Goal: Feedback & Contribution: Leave review/rating

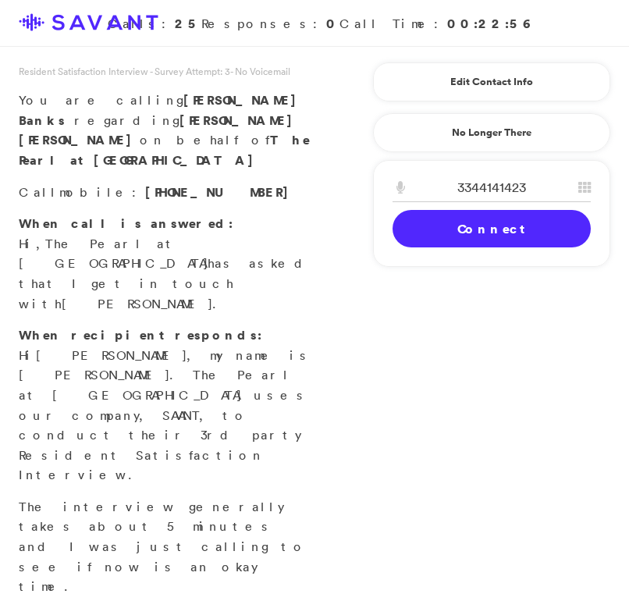
click at [529, 237] on link "Connect" at bounding box center [492, 228] width 198 height 37
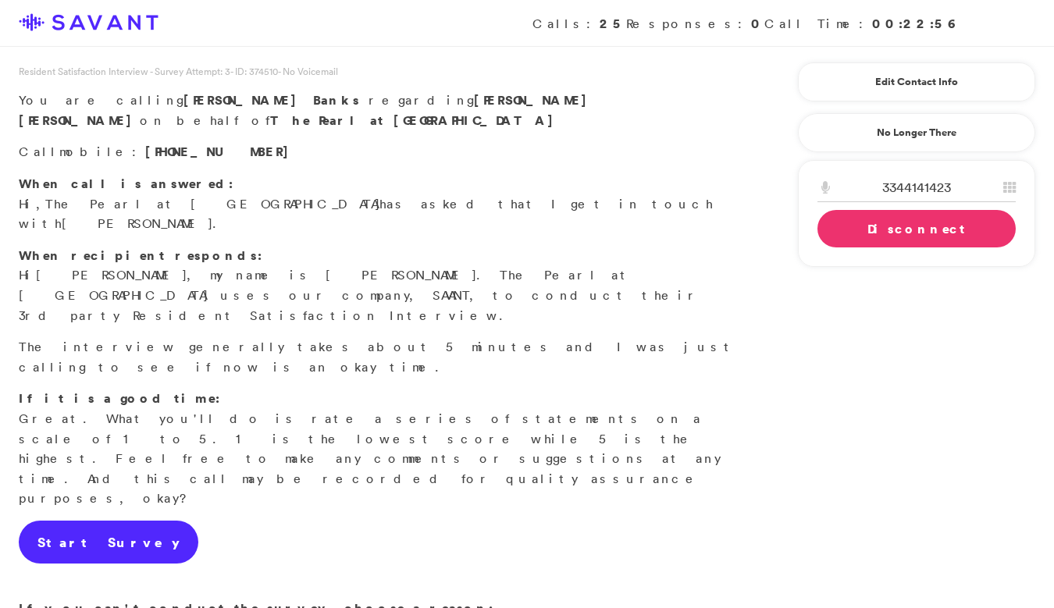
click at [102, 521] on link "Start Survey" at bounding box center [109, 543] width 180 height 44
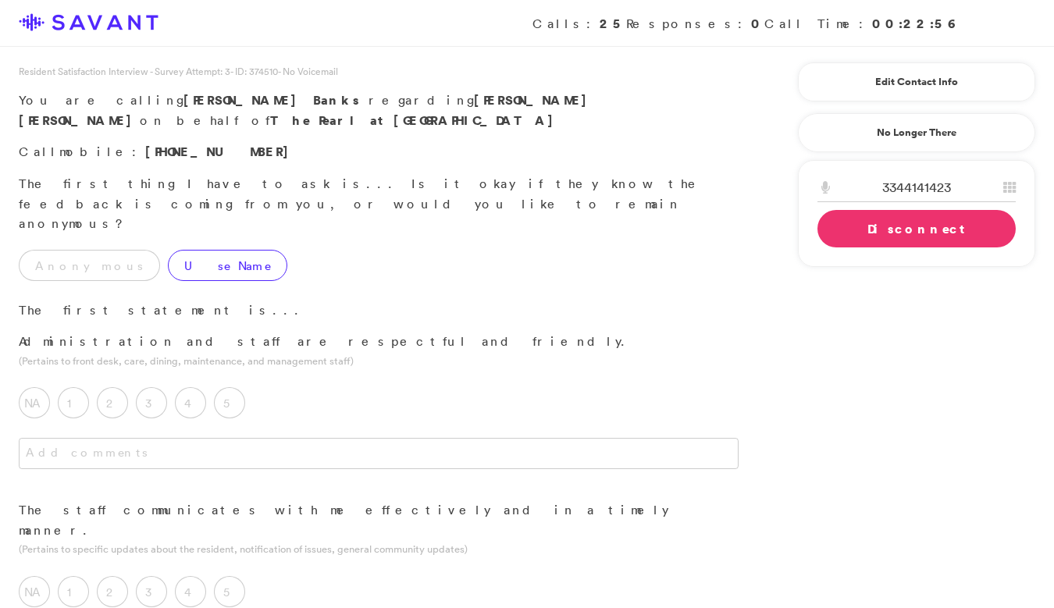
click at [177, 250] on label "Use Name" at bounding box center [227, 265] width 119 height 31
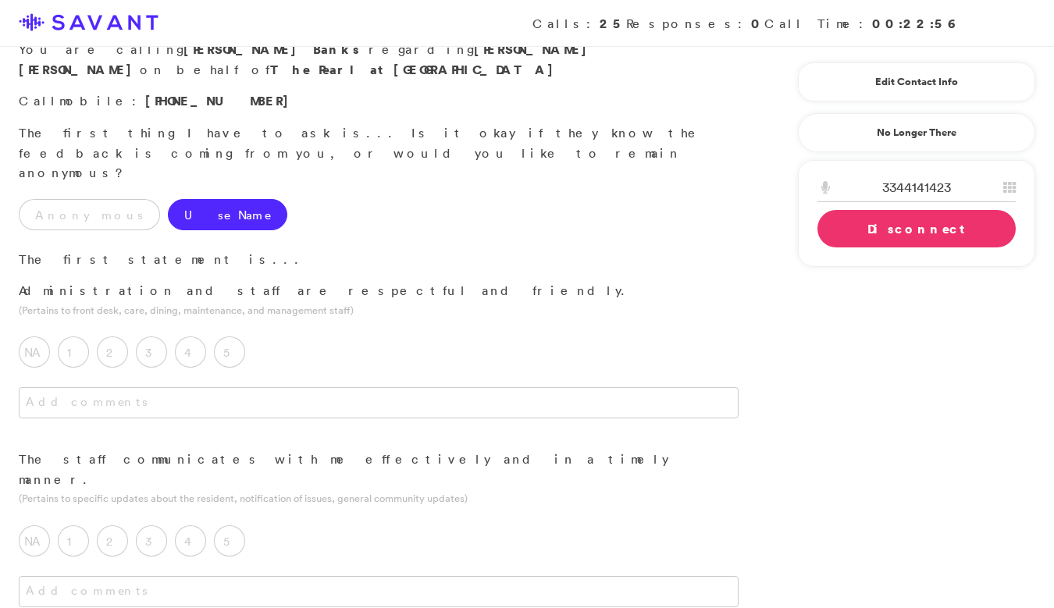
scroll to position [55, 0]
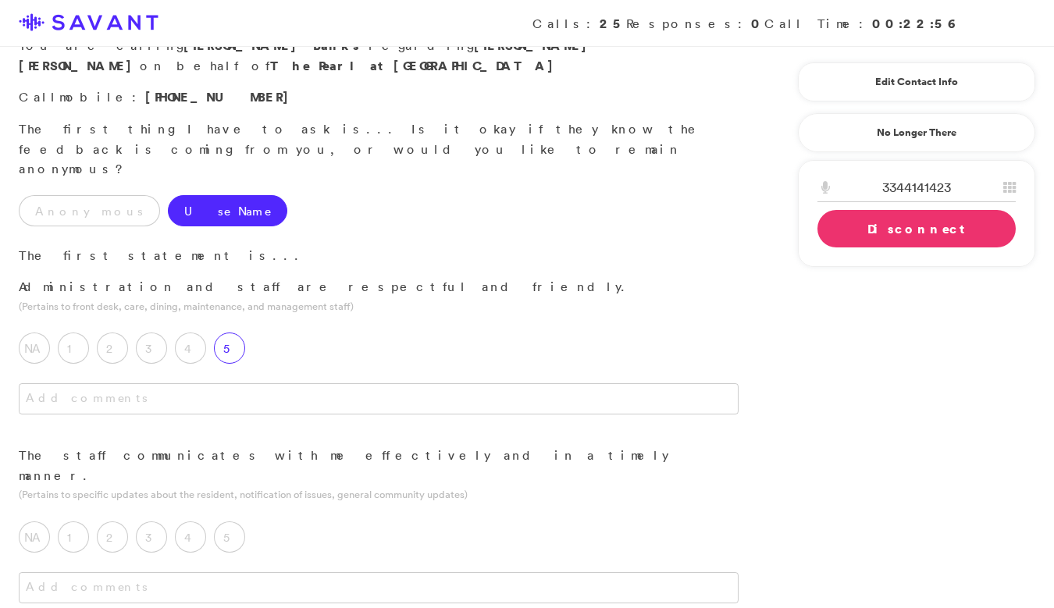
click at [238, 333] on label "5" at bounding box center [229, 348] width 31 height 31
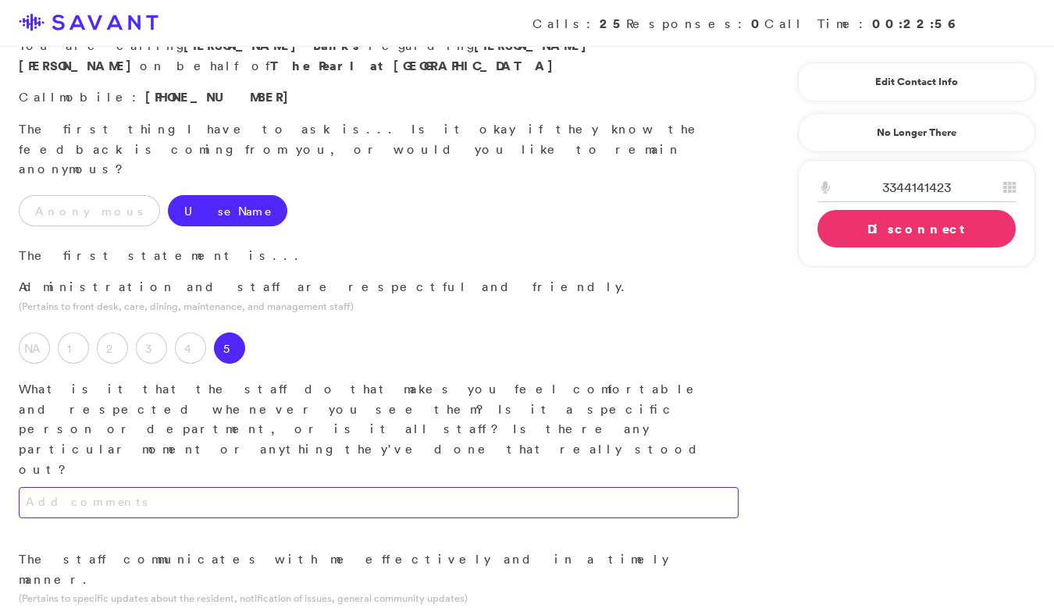
click at [233, 487] on textarea at bounding box center [379, 502] width 720 height 31
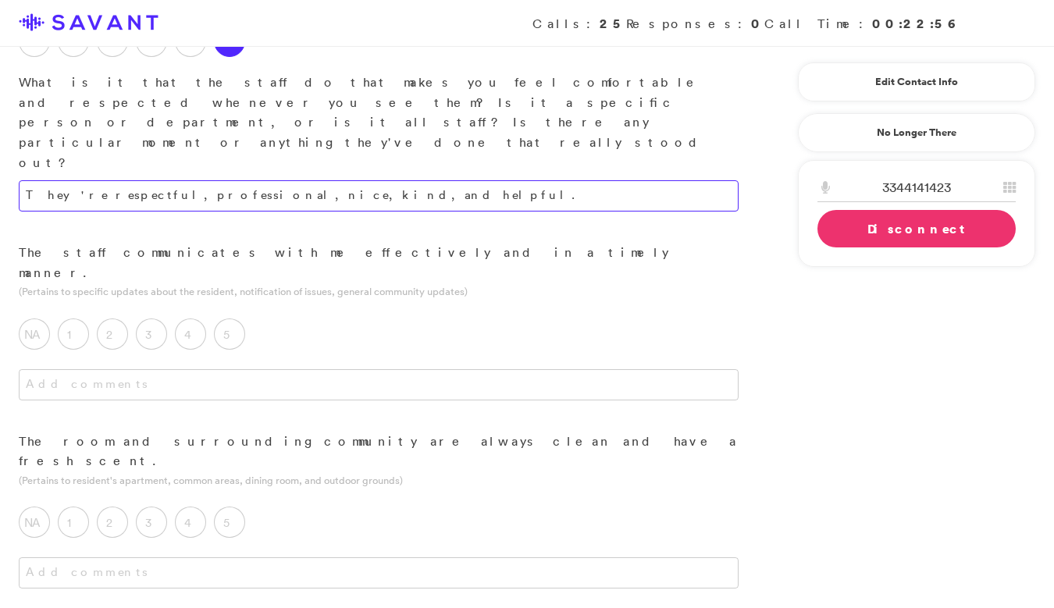
scroll to position [365, 0]
type textarea "They're respectful, professional, nice, kind, and helpful."
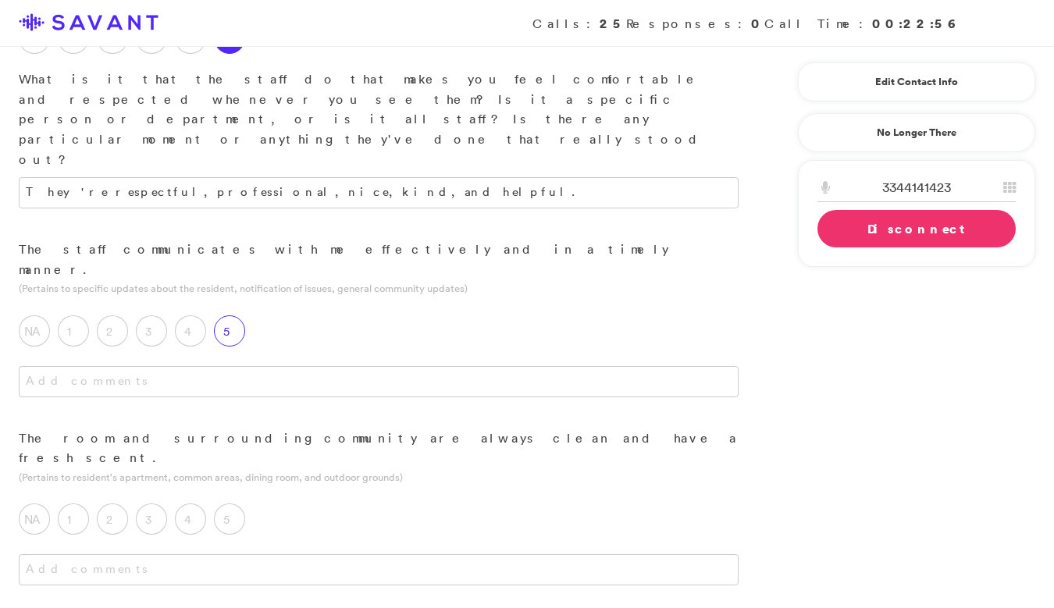
click at [223, 315] on label "5" at bounding box center [229, 330] width 31 height 31
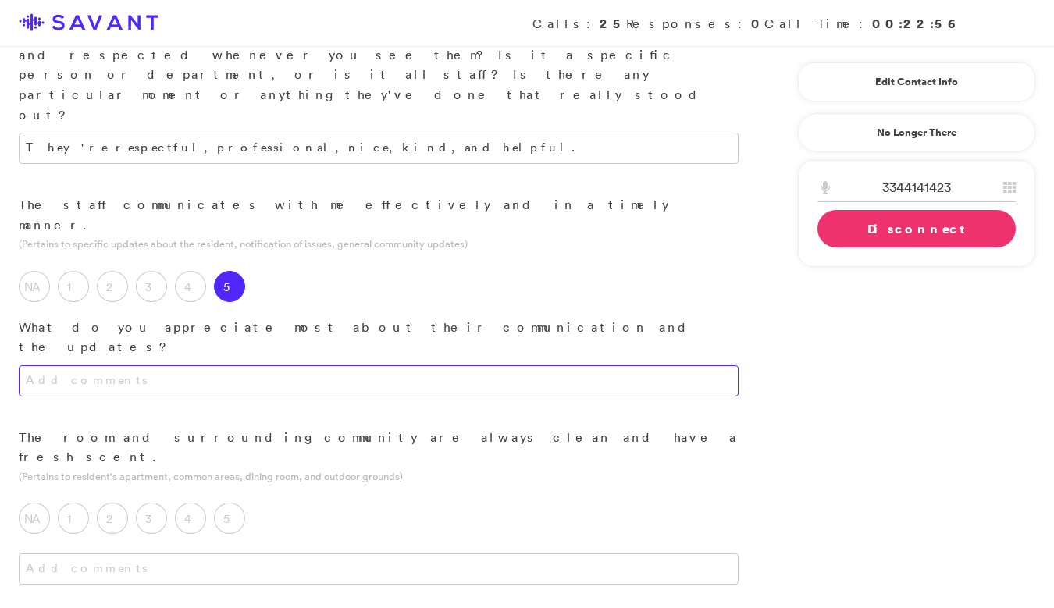
scroll to position [410, 0]
click at [260, 365] on textarea at bounding box center [379, 380] width 720 height 31
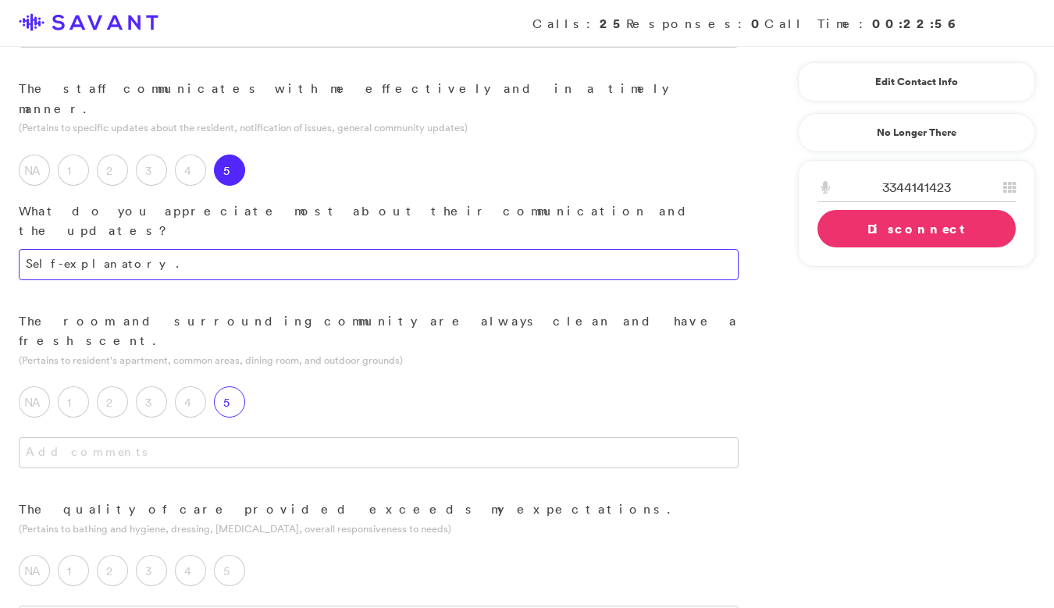
scroll to position [540, 0]
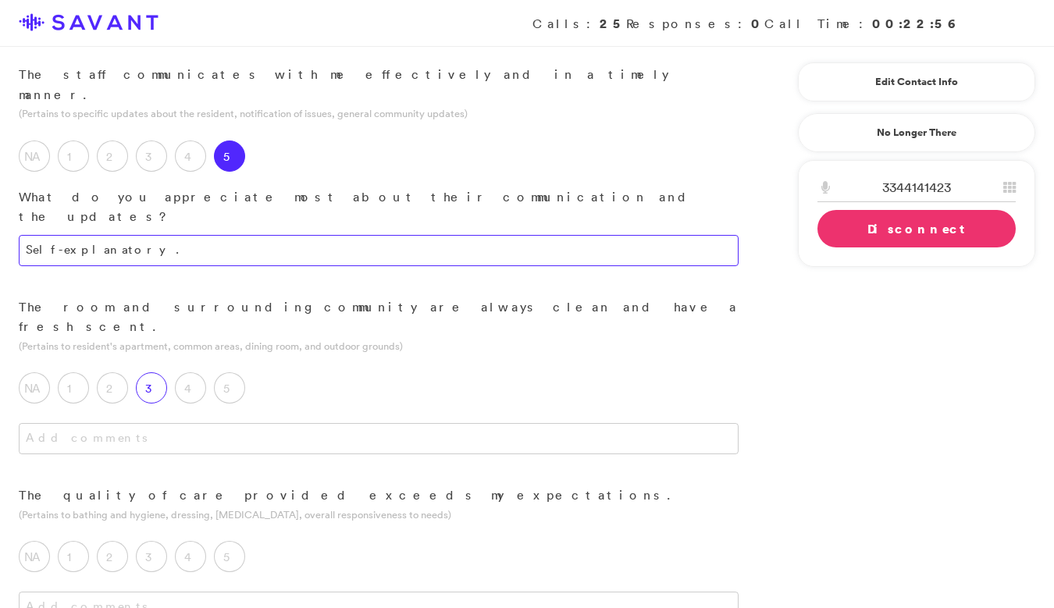
type textarea "Self-explanatory."
click at [162, 373] on label "3" at bounding box center [151, 388] width 31 height 31
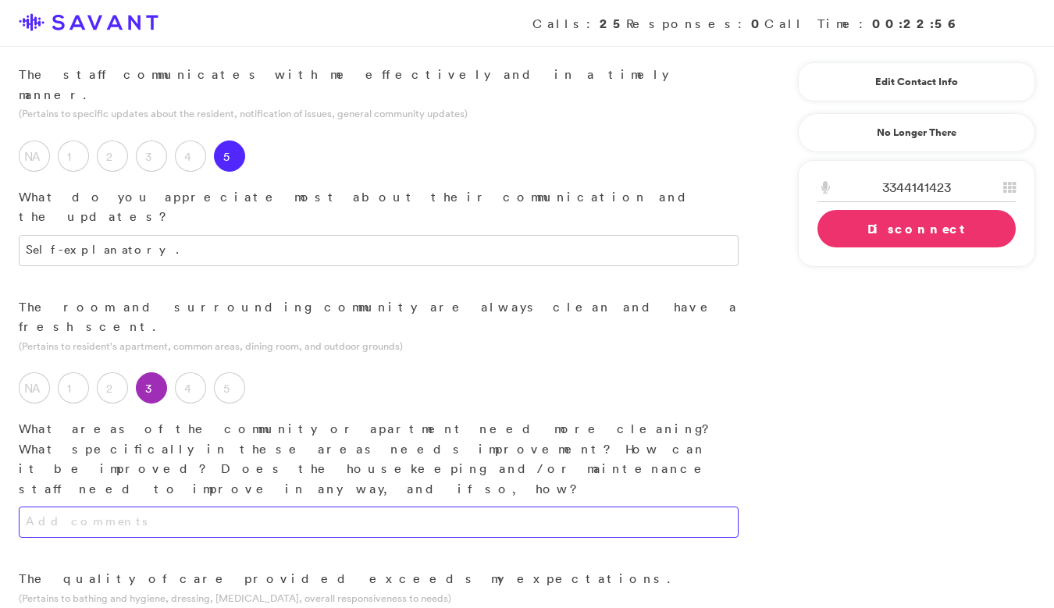
click at [198, 507] on textarea at bounding box center [379, 522] width 720 height 31
type textarea "I"
type textarea "T"
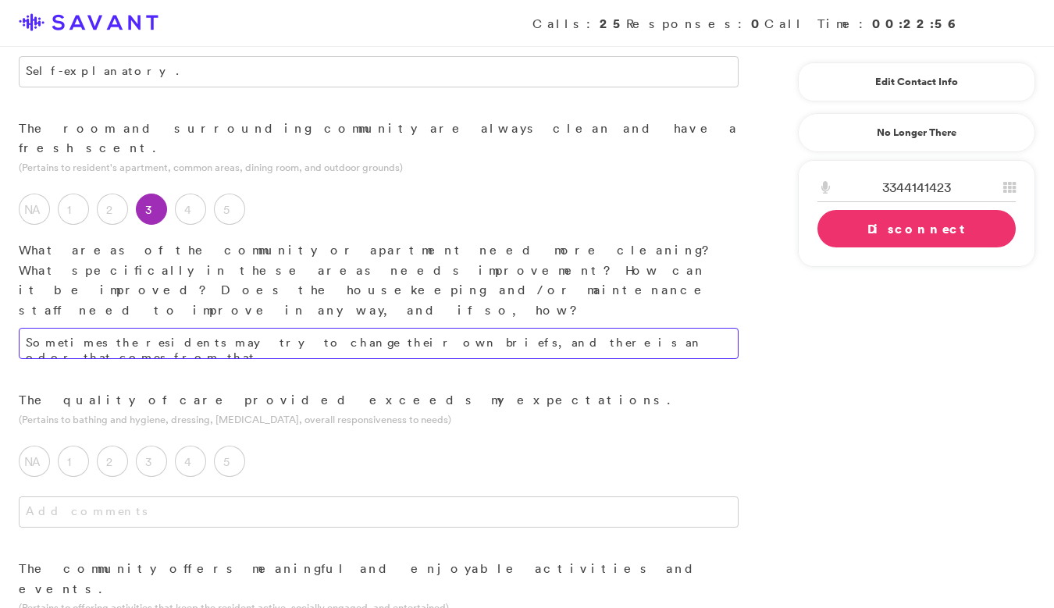
scroll to position [725, 0]
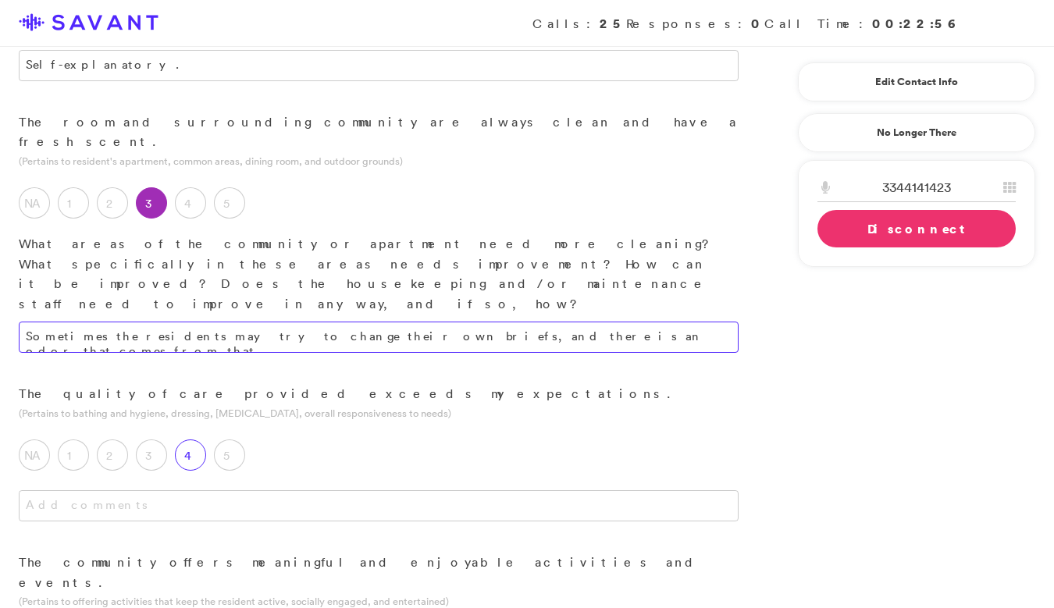
type textarea "Sometimes the residents may try to change their own briefs, and there is an odo…"
click at [198, 440] on label "4" at bounding box center [190, 455] width 31 height 31
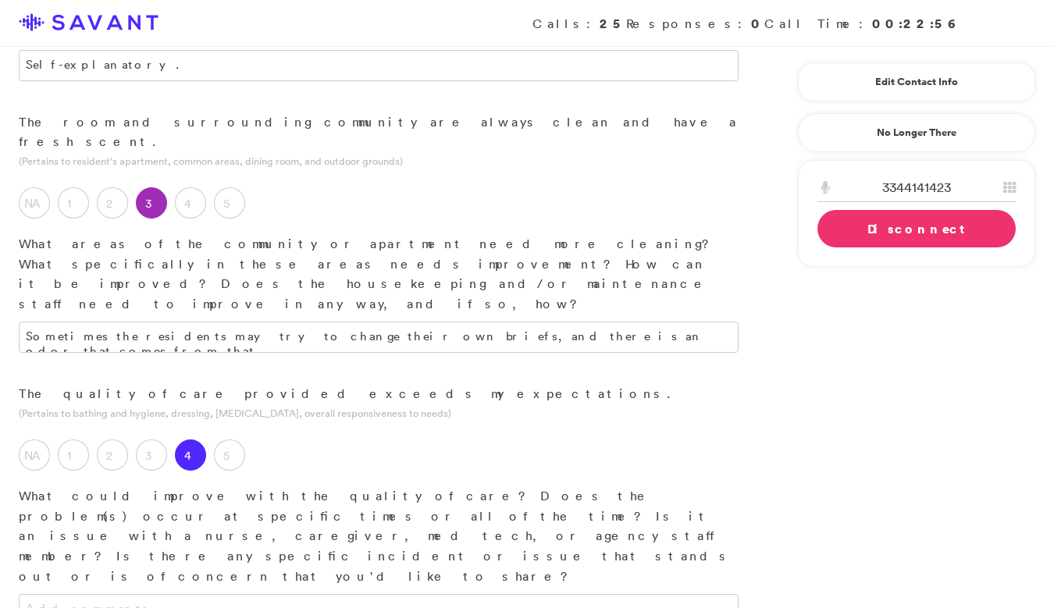
scroll to position [765, 0]
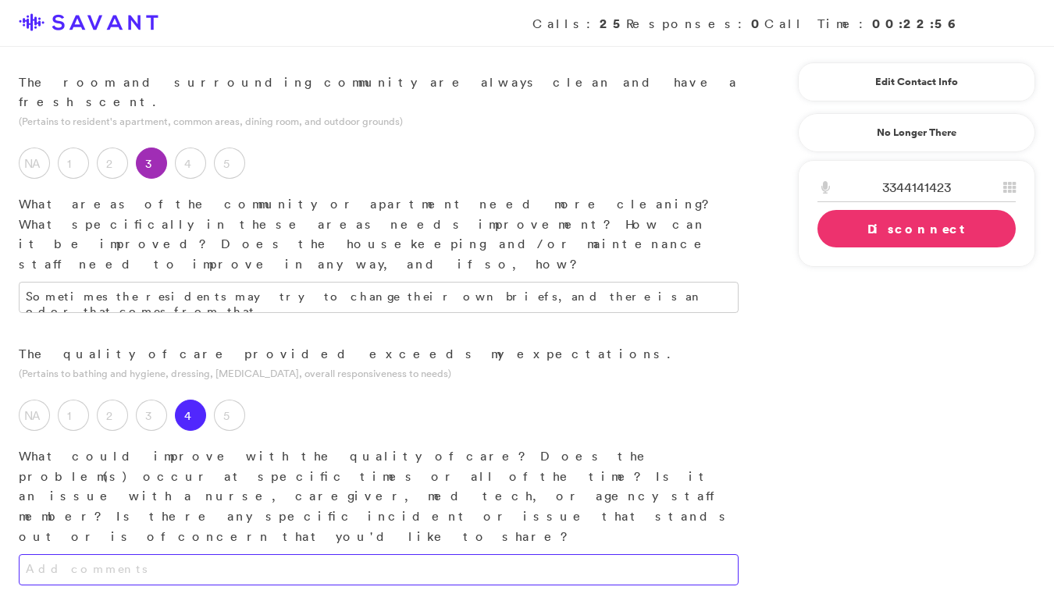
click at [223, 554] on textarea at bounding box center [379, 569] width 720 height 31
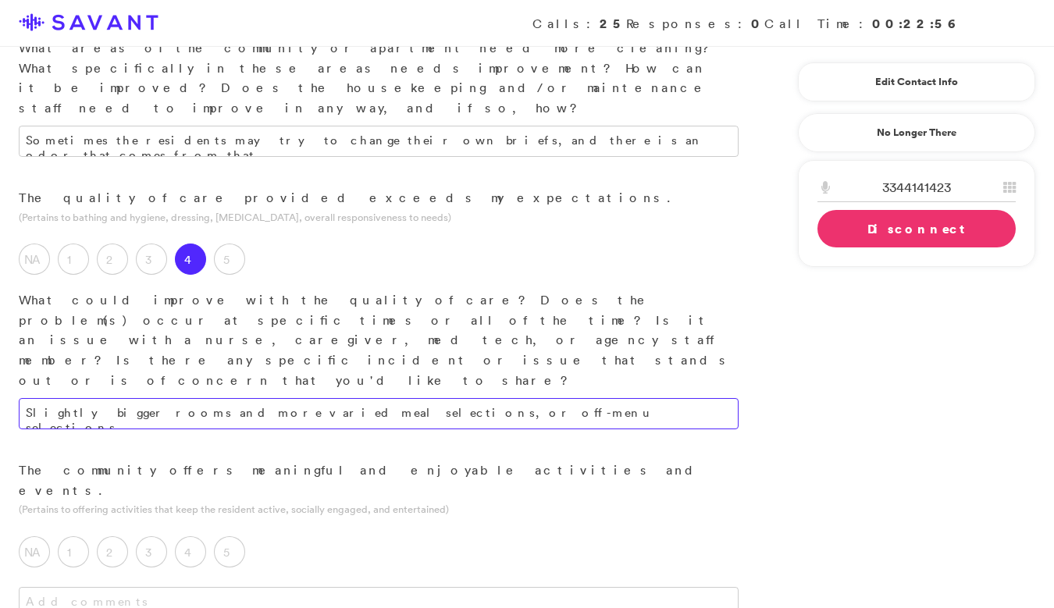
scroll to position [935, 0]
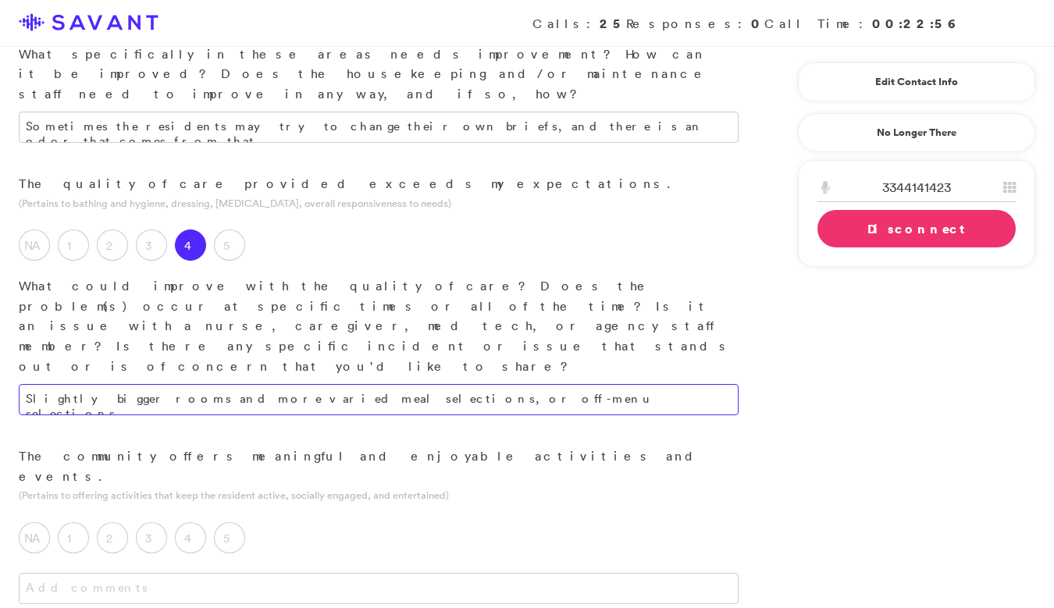
type textarea "Slightly bigger rooms and more varied meal selections, or off-menu selections."
type textarea "More varieties, other than the off"
click at [230, 522] on label "5" at bounding box center [229, 537] width 31 height 31
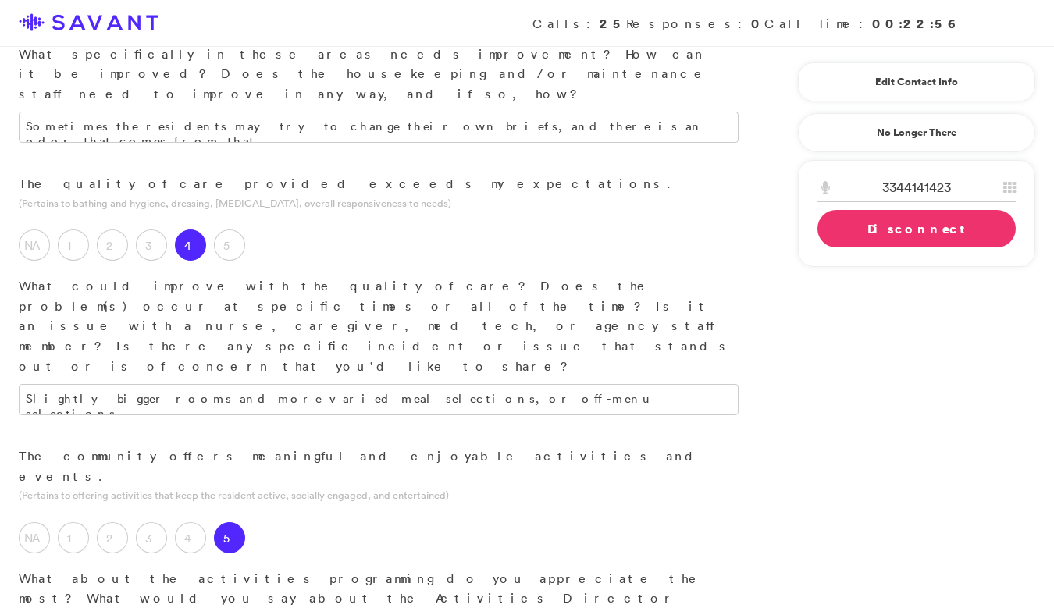
type textarea "They have coloring, and they provide options to take them off-site from time to…"
click at [185, 522] on label "4" at bounding box center [190, 537] width 31 height 31
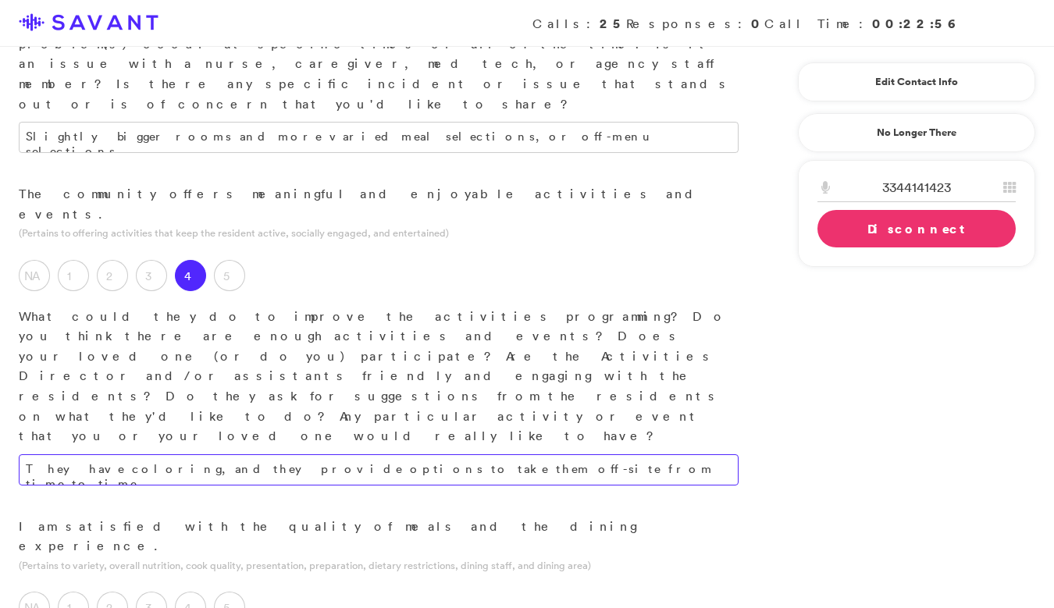
scroll to position [1203, 0]
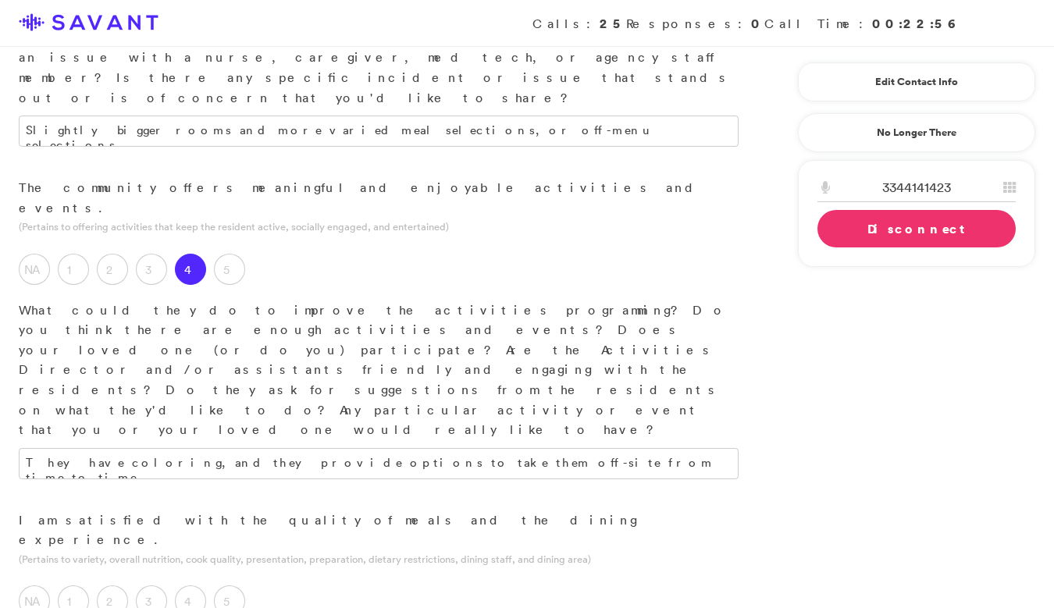
click at [164, 586] on label "3" at bounding box center [151, 601] width 31 height 31
drag, startPoint x: 209, startPoint y: 451, endPoint x: 698, endPoint y: 438, distance: 489.8
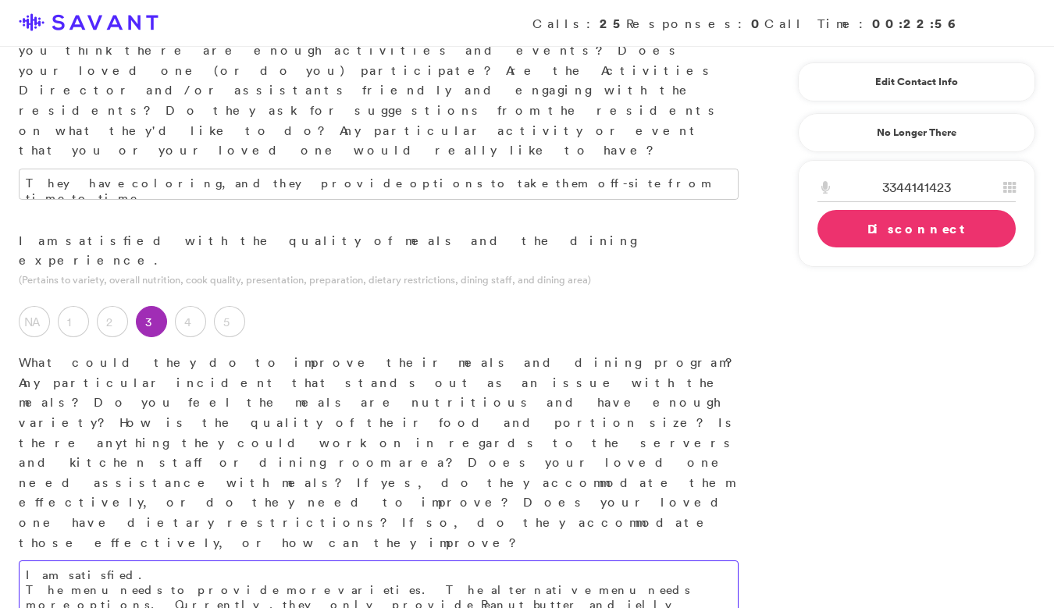
scroll to position [1485, 0]
type textarea "I am satisfied. The menu needs to provide more variety. The alternative menu ne…"
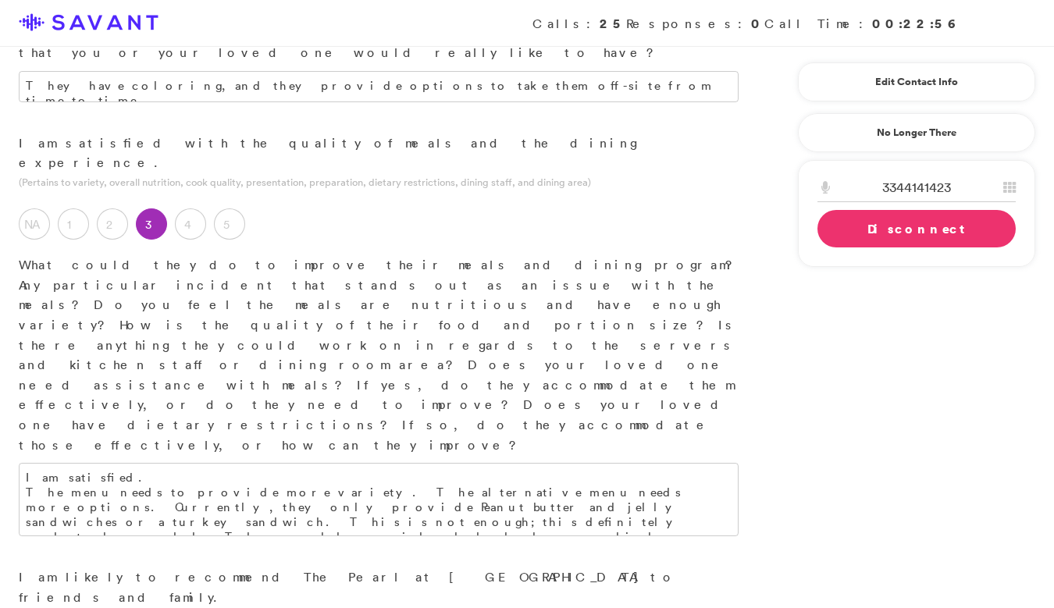
scroll to position [1597, 0]
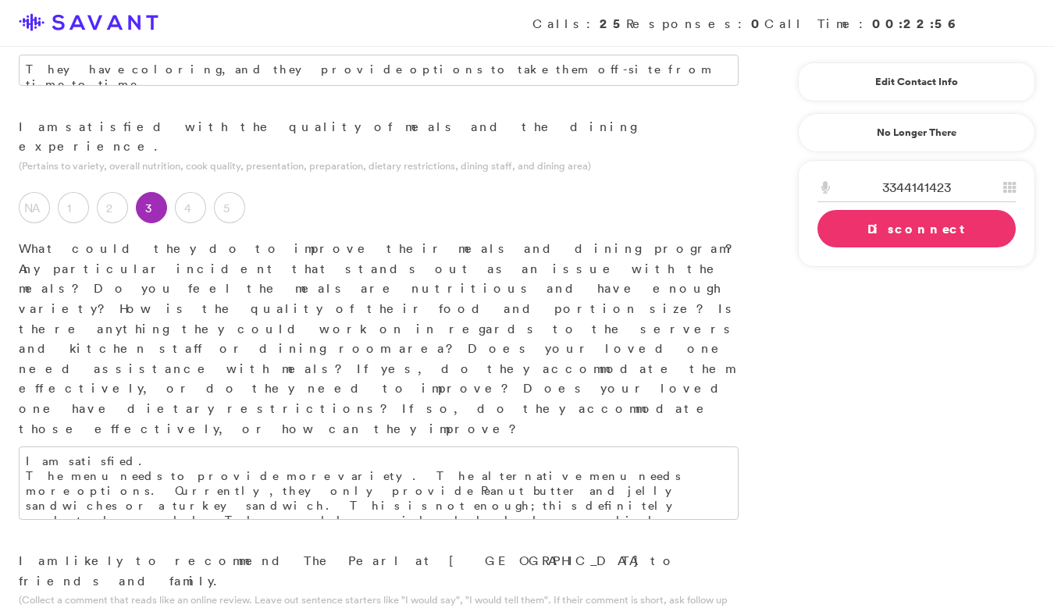
type textarea "Very clean and caring institution, and they look after the residents in Memory …"
type textarea "Overall caring and communication. Their ability to fix problems or come to some…"
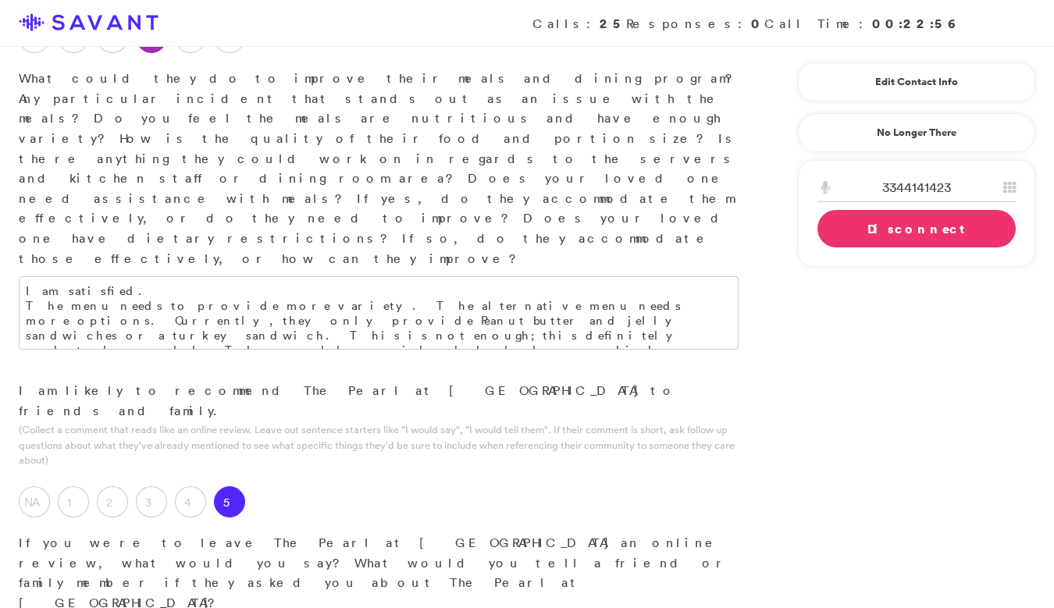
scroll to position [1768, 0]
type textarea "Bigger rooms and a bigger, alternative menu with more variety."
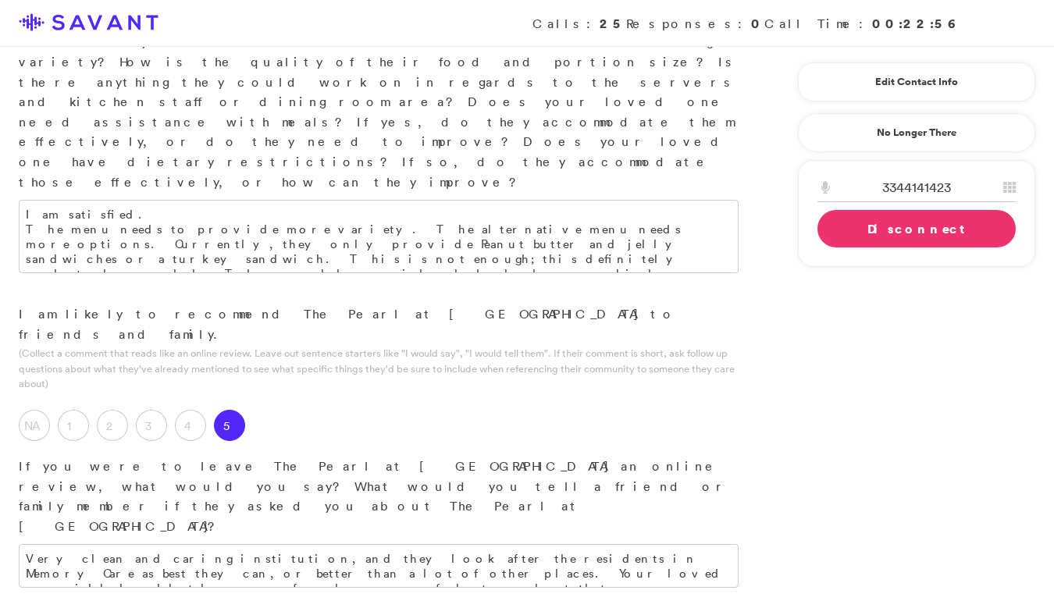
scroll to position [1870, 0]
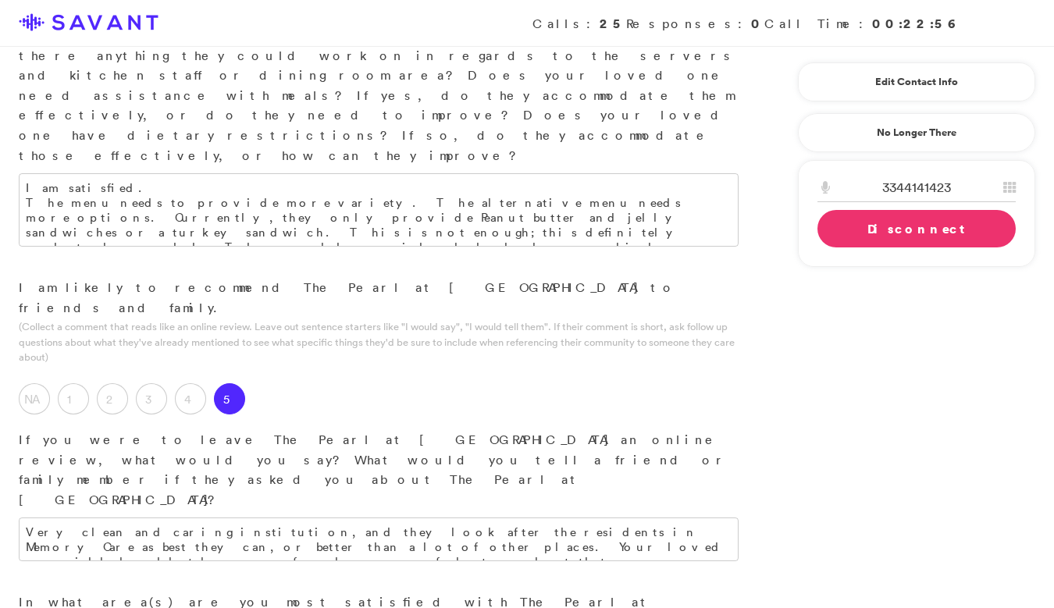
click at [629, 231] on div "Loading Connecting Connect Disconnect" at bounding box center [917, 210] width 198 height 74
